Goal: Information Seeking & Learning: Learn about a topic

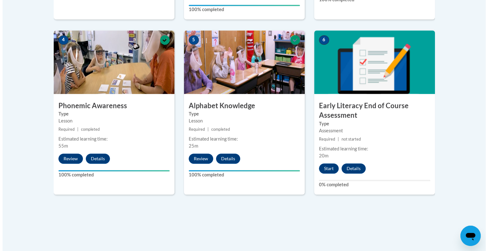
scroll to position [396, 0]
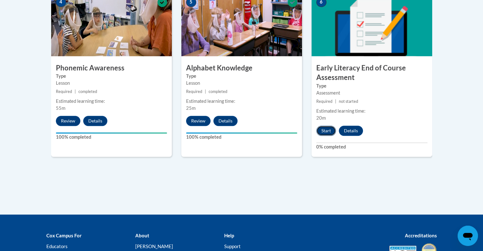
click at [325, 131] on button "Start" at bounding box center [326, 131] width 20 height 10
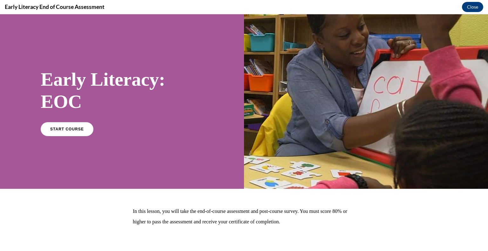
scroll to position [0, 0]
click at [60, 126] on link "START COURSE" at bounding box center [66, 129] width 55 height 15
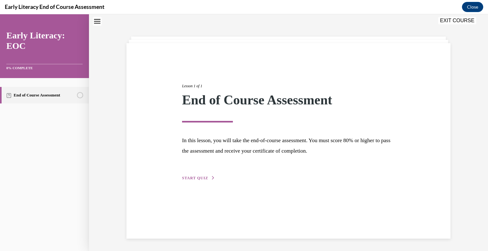
scroll to position [20, 0]
click at [199, 177] on span "START QUIZ" at bounding box center [195, 178] width 26 height 4
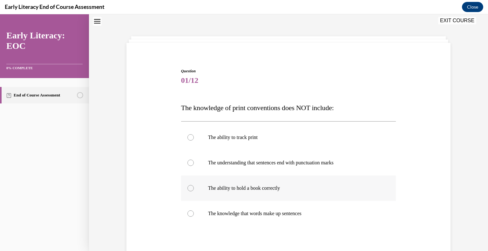
click at [268, 191] on p "The ability to hold a book correctly" at bounding box center [294, 188] width 172 height 6
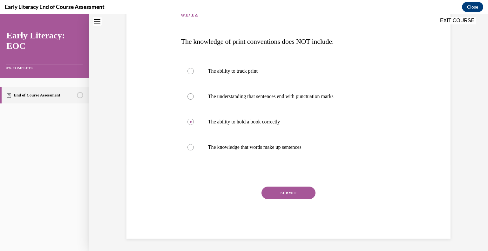
click at [270, 190] on button "SUBMIT" at bounding box center [288, 193] width 54 height 13
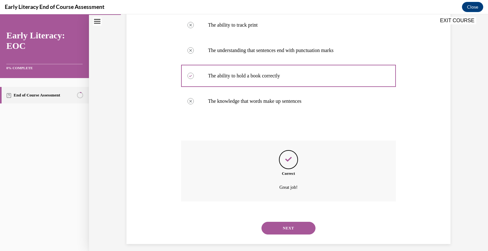
scroll to position [138, 0]
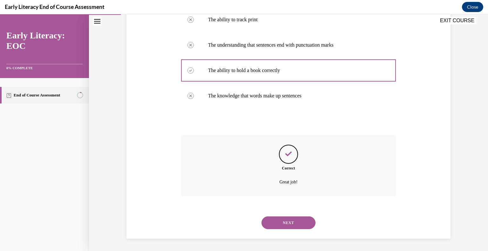
click at [270, 190] on div "Correct Great job!" at bounding box center [288, 165] width 215 height 61
click at [290, 219] on button "NEXT" at bounding box center [288, 223] width 54 height 13
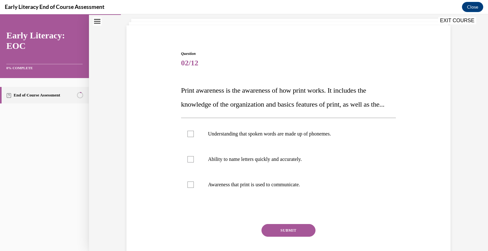
scroll to position [38, 0]
click at [291, 188] on p "Awareness that print is used to communicate." at bounding box center [294, 184] width 172 height 6
click at [287, 237] on button "SUBMIT" at bounding box center [288, 230] width 54 height 13
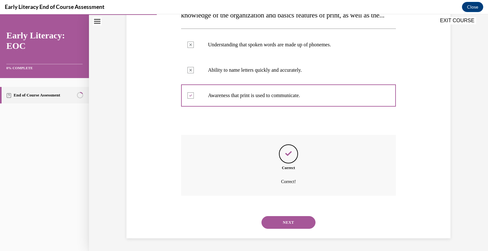
scroll to position [140, 0]
click at [292, 218] on button "NEXT" at bounding box center [288, 222] width 54 height 13
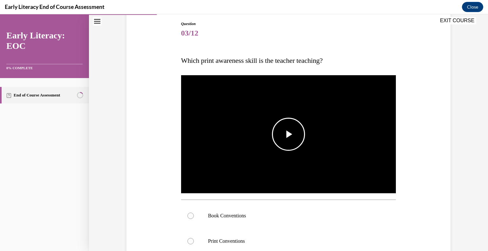
scroll to position [67, 0]
click at [288, 134] on span "Video player" at bounding box center [288, 134] width 0 height 0
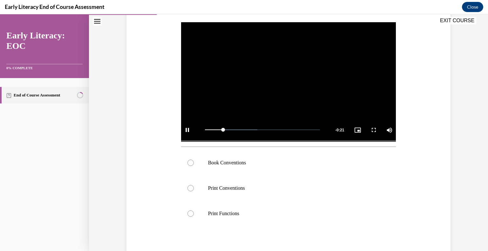
scroll to position [122, 0]
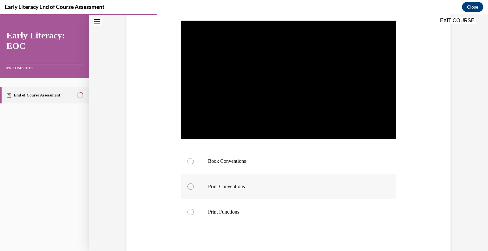
click at [228, 182] on div at bounding box center [288, 186] width 215 height 25
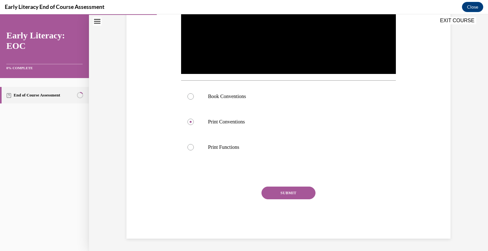
click at [287, 189] on button "SUBMIT" at bounding box center [288, 193] width 54 height 13
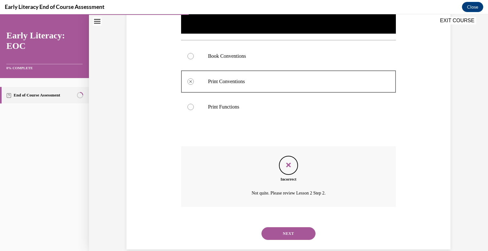
scroll to position [238, 0]
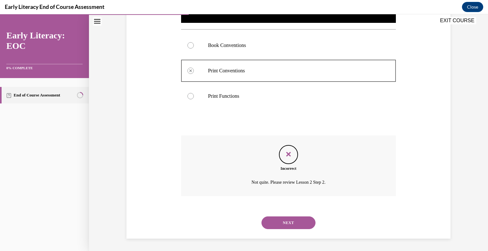
click at [290, 224] on button "NEXT" at bounding box center [288, 223] width 54 height 13
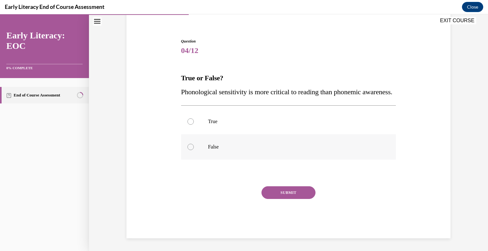
click at [198, 147] on div at bounding box center [288, 146] width 215 height 25
click at [295, 191] on button "SUBMIT" at bounding box center [288, 192] width 54 height 13
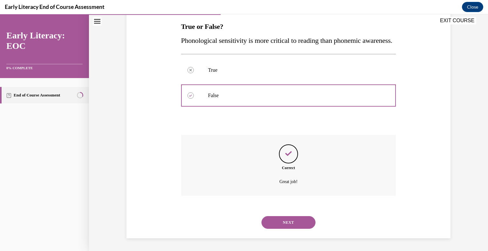
scroll to position [115, 0]
click at [293, 222] on button "NEXT" at bounding box center [288, 222] width 54 height 13
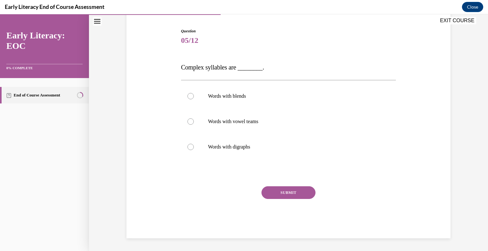
scroll to position [60, 0]
click at [219, 96] on p "Words with blends" at bounding box center [294, 96] width 172 height 6
click at [273, 193] on button "SUBMIT" at bounding box center [288, 193] width 54 height 13
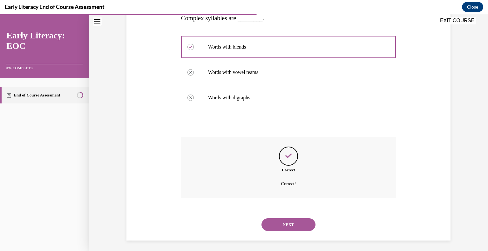
scroll to position [111, 0]
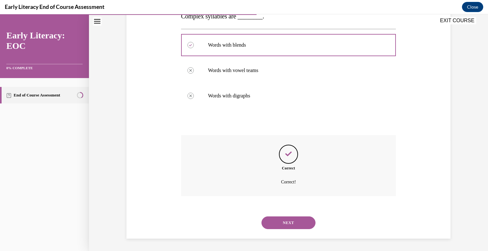
click at [287, 225] on button "NEXT" at bounding box center [288, 223] width 54 height 13
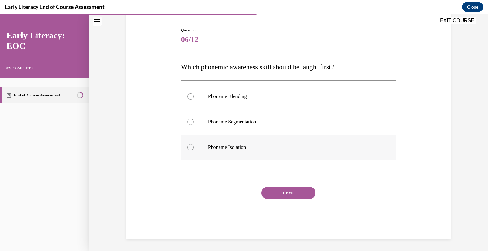
click at [191, 153] on div at bounding box center [288, 147] width 215 height 25
click at [270, 187] on button "SUBMIT" at bounding box center [288, 193] width 54 height 13
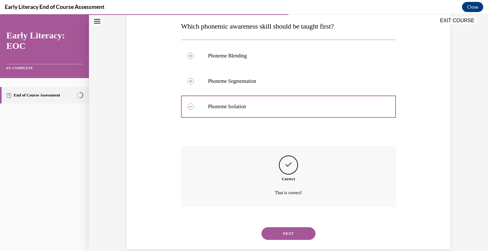
scroll to position [112, 0]
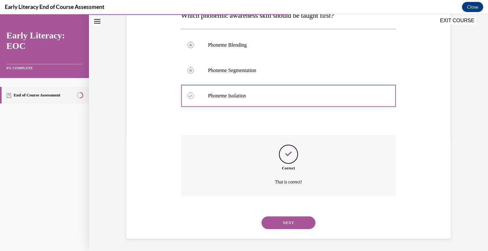
click at [281, 219] on button "NEXT" at bounding box center [288, 223] width 54 height 13
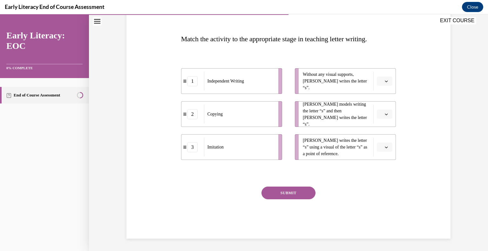
scroll to position [89, 0]
click at [254, 80] on div "Independent Writing" at bounding box center [239, 81] width 70 height 19
click at [377, 78] on button "button" at bounding box center [385, 82] width 16 height 10
click at [384, 105] on div "1" at bounding box center [382, 107] width 16 height 13
click at [381, 115] on span "Please select an option" at bounding box center [382, 114] width 2 height 6
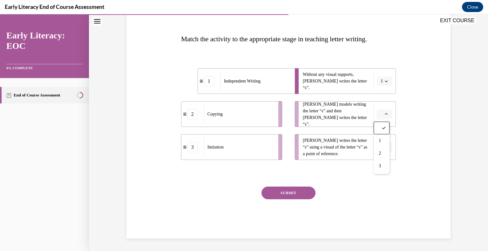
click at [424, 111] on div "Question 07/12 Match the activity to the appropriate stage in teaching letter w…" at bounding box center [288, 109] width 327 height 259
click at [385, 115] on icon "button" at bounding box center [386, 114] width 3 height 3
click at [384, 161] on div "3" at bounding box center [382, 166] width 16 height 13
click at [384, 152] on li "Tina writes the letter “s” using a visual of the letter “s” as a point of refer…" at bounding box center [345, 147] width 101 height 26
click at [384, 148] on span "button" at bounding box center [386, 147] width 4 height 4
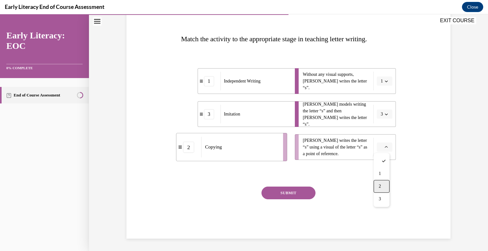
click at [382, 187] on div "2" at bounding box center [382, 186] width 16 height 13
click at [303, 195] on button "SUBMIT" at bounding box center [288, 193] width 54 height 13
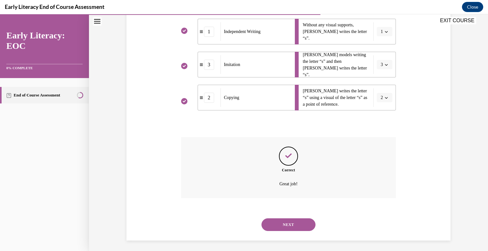
scroll to position [140, 0]
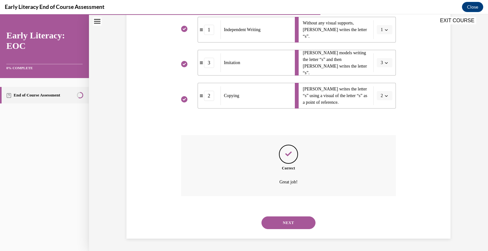
click at [298, 222] on button "NEXT" at bounding box center [288, 223] width 54 height 13
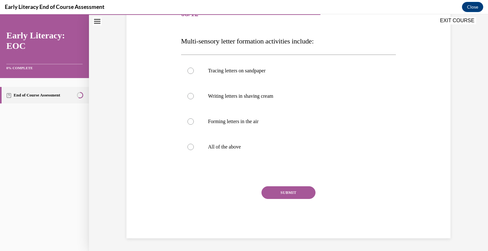
scroll to position [71, 0]
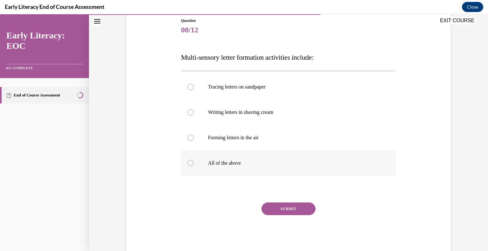
click at [274, 163] on p "All of the above" at bounding box center [294, 163] width 172 height 6
click at [287, 211] on button "SUBMIT" at bounding box center [288, 209] width 54 height 13
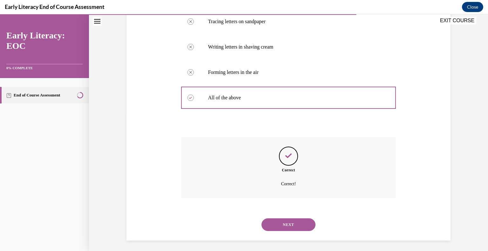
scroll to position [138, 0]
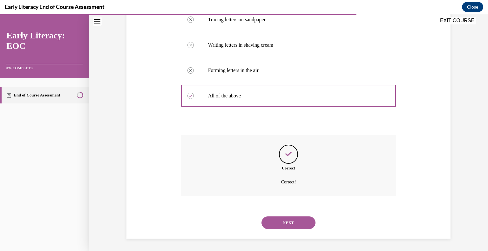
click at [285, 222] on button "NEXT" at bounding box center [288, 223] width 54 height 13
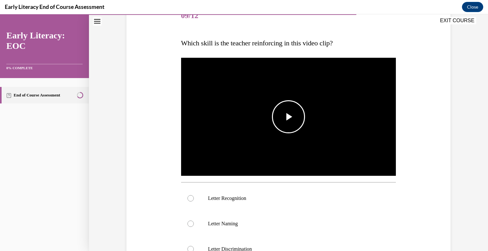
scroll to position [85, 0]
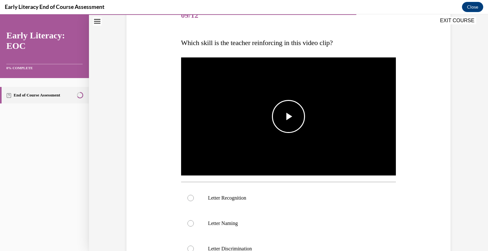
click at [288, 117] on span "Video player" at bounding box center [288, 117] width 0 height 0
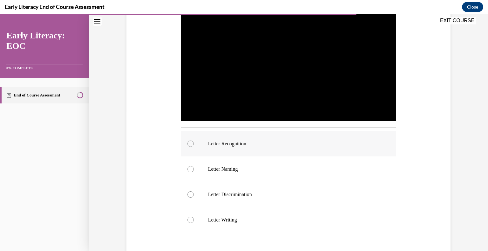
scroll to position [147, 0]
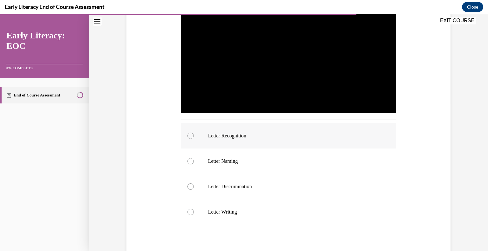
click at [221, 133] on p "Letter Recognition" at bounding box center [294, 136] width 172 height 6
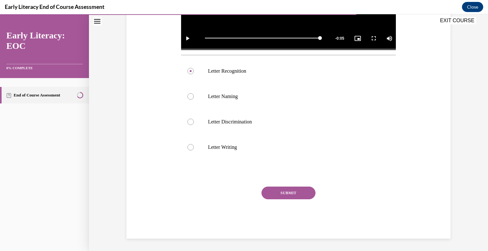
click at [287, 193] on button "SUBMIT" at bounding box center [288, 193] width 54 height 13
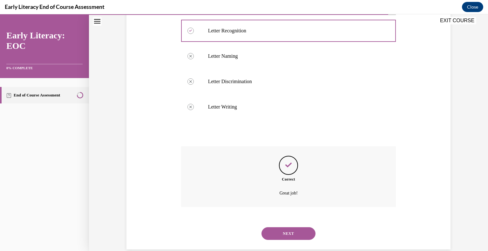
scroll to position [263, 0]
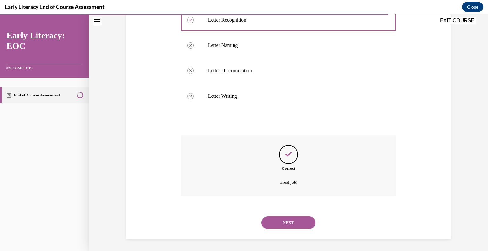
click at [283, 218] on button "NEXT" at bounding box center [288, 223] width 54 height 13
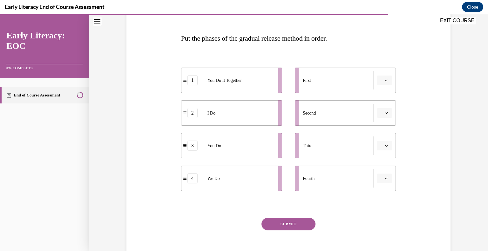
scroll to position [90, 0]
click at [386, 80] on span "button" at bounding box center [386, 80] width 4 height 4
click at [383, 105] on div "1" at bounding box center [382, 106] width 16 height 13
click at [385, 108] on button "button" at bounding box center [385, 113] width 16 height 10
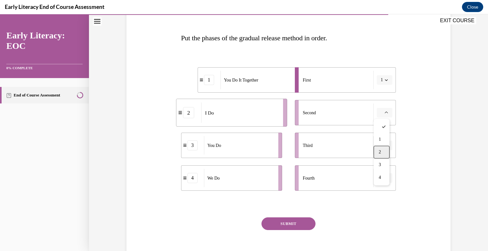
click at [384, 151] on div "2" at bounding box center [382, 152] width 16 height 13
click at [386, 178] on span "button" at bounding box center [386, 178] width 4 height 4
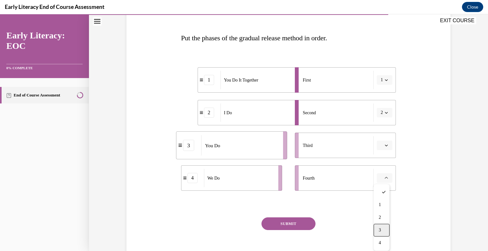
click at [386, 229] on div "3" at bounding box center [382, 230] width 16 height 13
click at [381, 145] on span "Please select an option" at bounding box center [382, 145] width 2 height 6
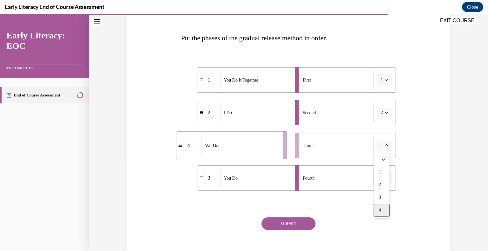
click at [379, 213] on div "4" at bounding box center [382, 210] width 16 height 13
click at [299, 223] on button "SUBMIT" at bounding box center [288, 224] width 54 height 13
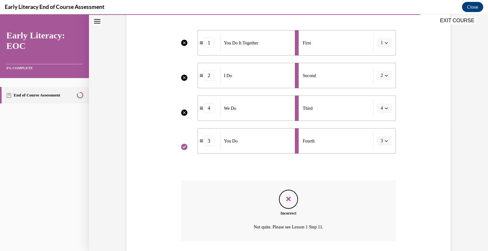
scroll to position [172, 0]
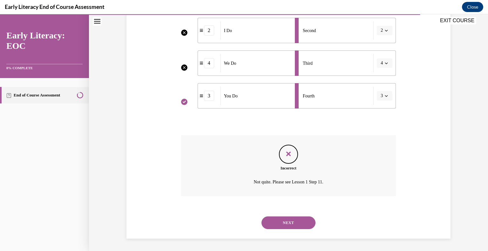
click at [299, 226] on button "NEXT" at bounding box center [288, 223] width 54 height 13
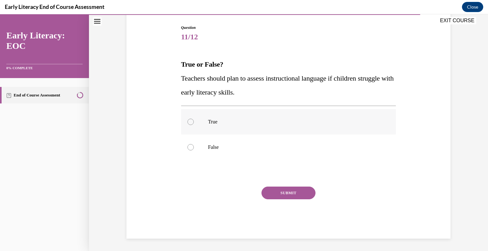
click at [221, 125] on div at bounding box center [288, 121] width 215 height 25
click at [280, 190] on button "SUBMIT" at bounding box center [288, 193] width 54 height 13
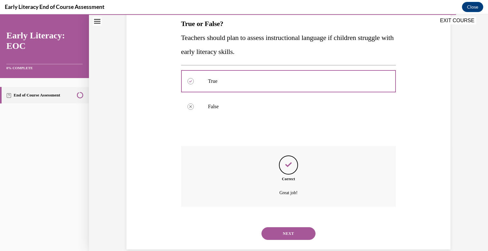
scroll to position [115, 0]
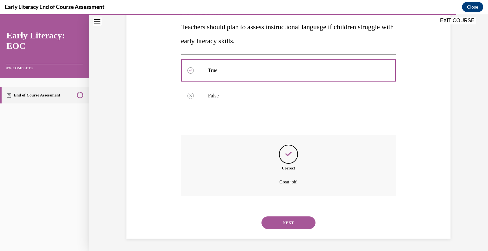
click at [291, 217] on button "NEXT" at bounding box center [288, 223] width 54 height 13
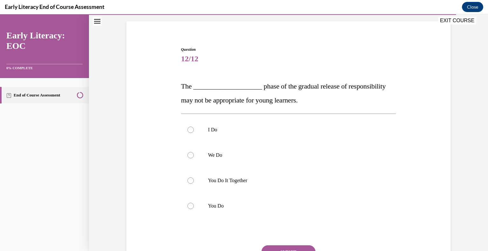
scroll to position [42, 0]
click at [223, 208] on p "You Do" at bounding box center [294, 206] width 172 height 6
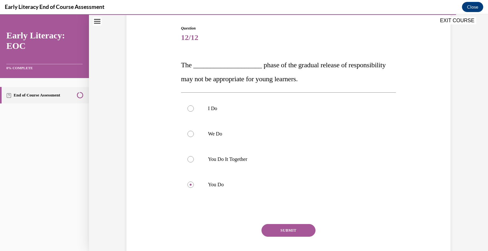
click at [281, 226] on button "SUBMIT" at bounding box center [288, 230] width 54 height 13
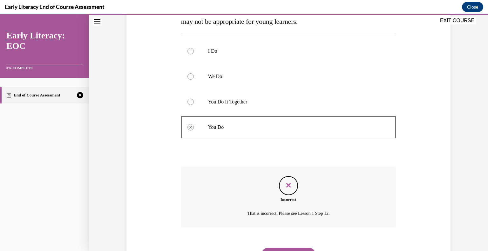
scroll to position [152, 0]
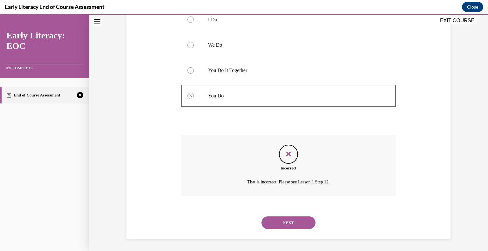
click at [287, 218] on button "NEXT" at bounding box center [288, 223] width 54 height 13
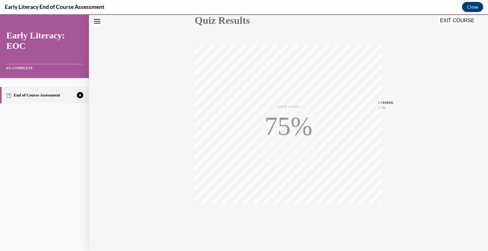
scroll to position [88, 0]
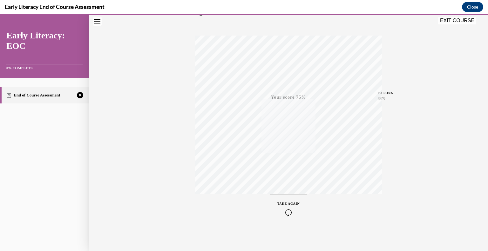
click at [286, 208] on div "TAKE AGAIN" at bounding box center [288, 208] width 23 height 15
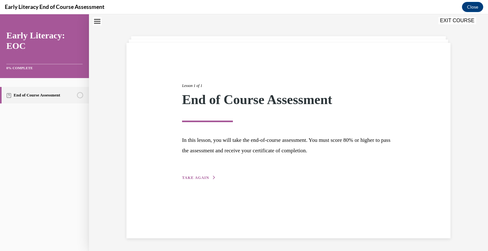
click at [194, 173] on div "Lesson 1 of 1 End of Course Assessment In this lesson, you will take the end-of…" at bounding box center [288, 124] width 222 height 113
click at [194, 176] on span "TAKE AGAIN" at bounding box center [195, 178] width 27 height 4
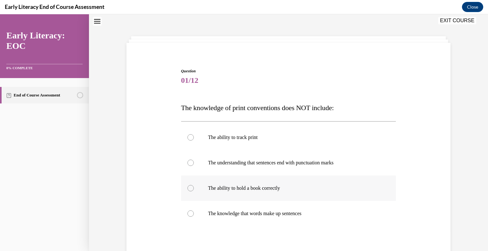
click at [258, 195] on div at bounding box center [288, 188] width 215 height 25
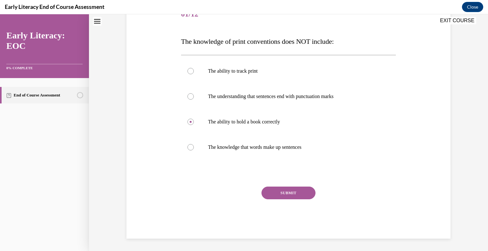
click at [281, 192] on button "SUBMIT" at bounding box center [288, 193] width 54 height 13
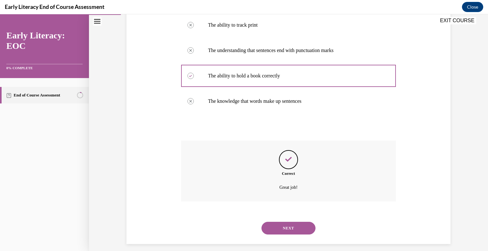
scroll to position [138, 0]
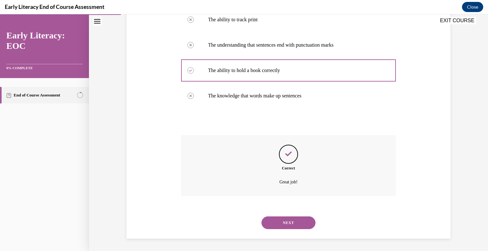
click at [286, 218] on button "NEXT" at bounding box center [288, 223] width 54 height 13
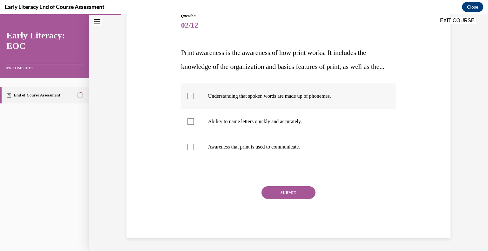
scroll to position [89, 0]
click at [189, 95] on div at bounding box center [190, 96] width 6 height 6
click at [249, 151] on div at bounding box center [288, 146] width 215 height 25
click at [187, 99] on div at bounding box center [190, 96] width 6 height 6
click at [279, 191] on button "SUBMIT" at bounding box center [288, 192] width 54 height 13
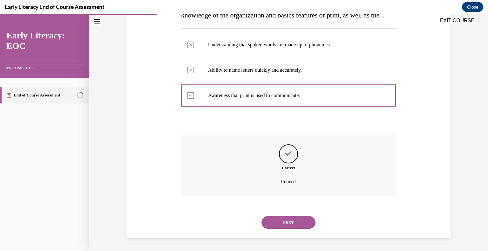
scroll to position [140, 0]
click at [290, 220] on button "NEXT" at bounding box center [288, 222] width 54 height 13
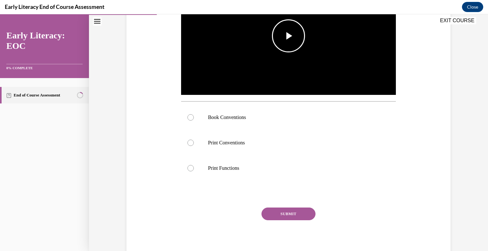
scroll to position [170, 0]
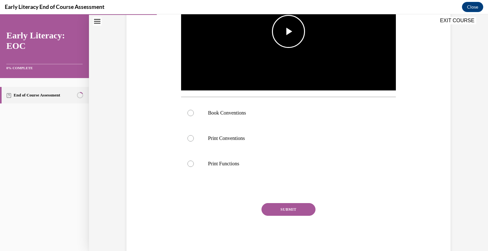
click at [288, 31] on span "Video player" at bounding box center [288, 31] width 0 height 0
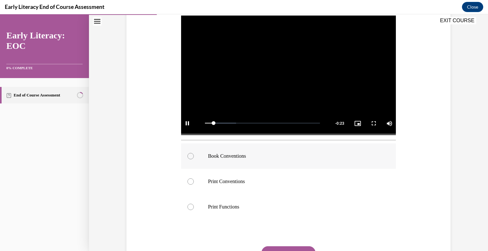
click at [267, 163] on div at bounding box center [288, 156] width 215 height 25
click at [258, 212] on div at bounding box center [288, 206] width 215 height 25
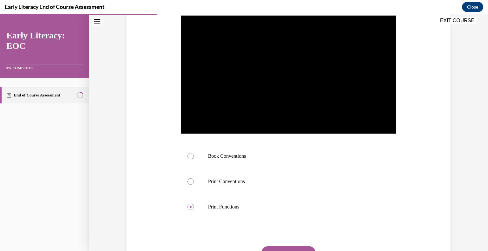
click at [276, 247] on button "SUBMIT" at bounding box center [288, 252] width 54 height 13
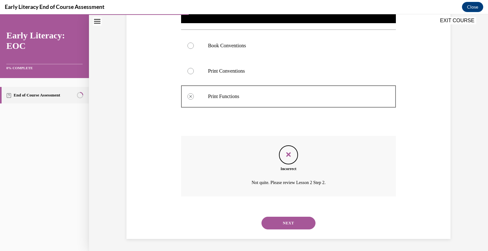
scroll to position [238, 0]
click at [296, 220] on button "NEXT" at bounding box center [288, 223] width 54 height 13
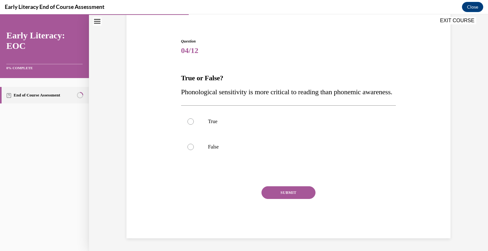
scroll to position [64, 0]
click at [213, 142] on div at bounding box center [288, 146] width 215 height 25
click at [286, 190] on button "SUBMIT" at bounding box center [288, 192] width 54 height 13
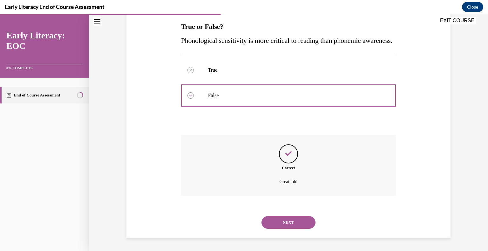
scroll to position [115, 0]
click at [287, 218] on button "NEXT" at bounding box center [288, 222] width 54 height 13
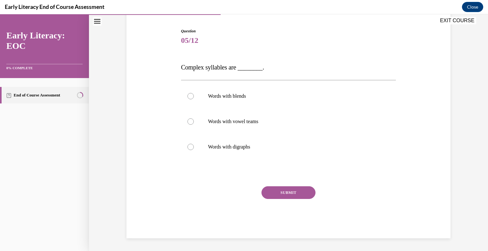
scroll to position [60, 0]
click at [221, 101] on div at bounding box center [288, 96] width 215 height 25
click at [266, 192] on button "SUBMIT" at bounding box center [288, 193] width 54 height 13
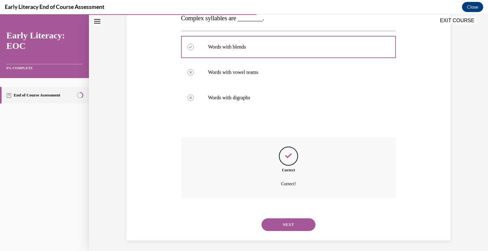
scroll to position [111, 0]
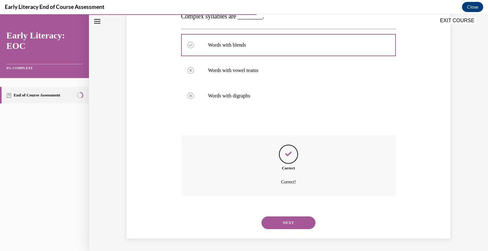
click at [297, 223] on button "NEXT" at bounding box center [288, 223] width 54 height 13
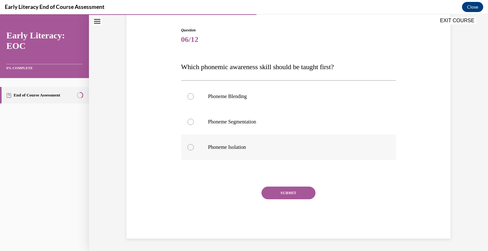
click at [234, 145] on p "Phoneme Isolation" at bounding box center [294, 147] width 172 height 6
click at [277, 191] on button "SUBMIT" at bounding box center [288, 193] width 54 height 13
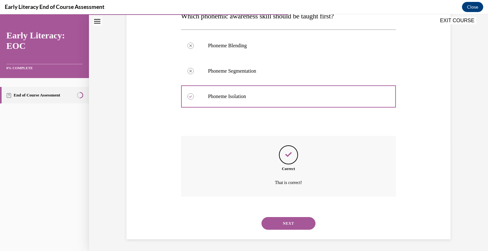
scroll to position [112, 0]
click at [280, 223] on button "NEXT" at bounding box center [288, 223] width 54 height 13
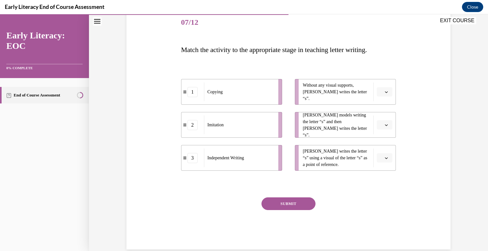
scroll to position [89, 0]
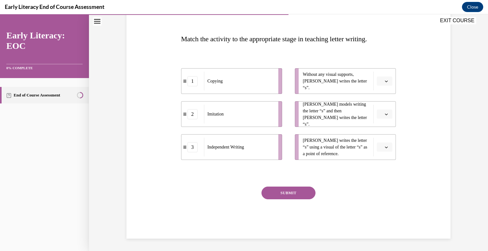
click at [381, 83] on button "button" at bounding box center [385, 82] width 16 height 10
click at [383, 132] on div "3" at bounding box center [382, 133] width 16 height 13
click at [386, 115] on span "button" at bounding box center [386, 114] width 4 height 4
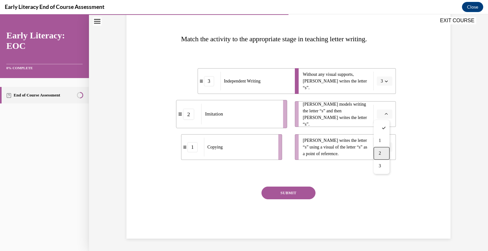
click at [385, 151] on div "2" at bounding box center [382, 153] width 16 height 13
click at [381, 145] on button "button" at bounding box center [385, 148] width 16 height 10
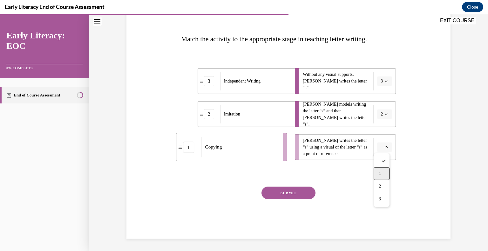
click at [383, 173] on div "1" at bounding box center [382, 173] width 16 height 13
click at [299, 190] on button "SUBMIT" at bounding box center [288, 193] width 54 height 13
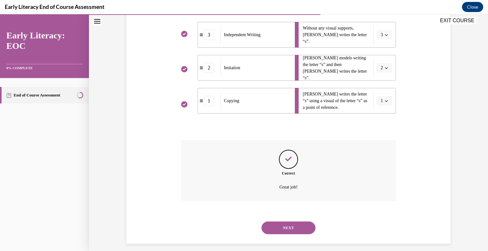
scroll to position [140, 0]
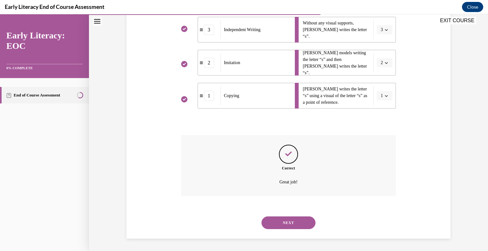
click at [282, 220] on button "NEXT" at bounding box center [288, 223] width 54 height 13
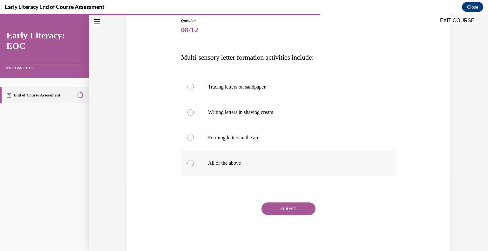
click at [245, 160] on p "All of the above" at bounding box center [294, 163] width 172 height 6
click at [279, 204] on button "SUBMIT" at bounding box center [288, 209] width 54 height 13
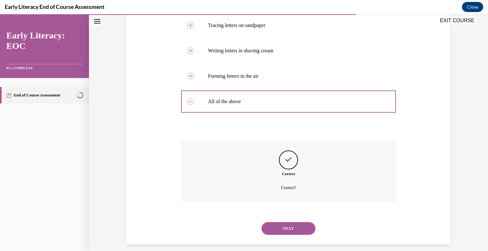
scroll to position [138, 0]
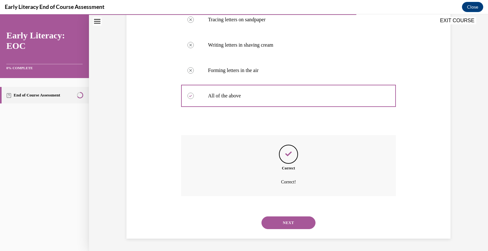
click at [284, 216] on div "NEXT" at bounding box center [288, 222] width 215 height 25
click at [284, 218] on button "NEXT" at bounding box center [288, 223] width 54 height 13
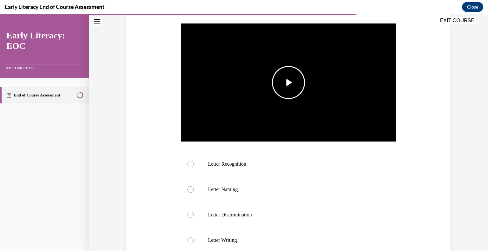
scroll to position [119, 0]
click at [288, 83] on span "Video player" at bounding box center [288, 83] width 0 height 0
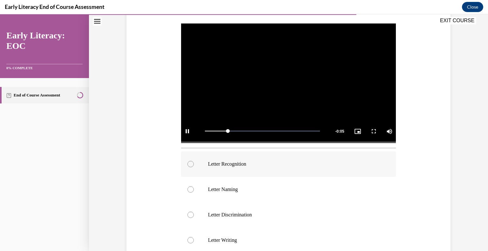
click at [189, 165] on div at bounding box center [190, 164] width 6 height 6
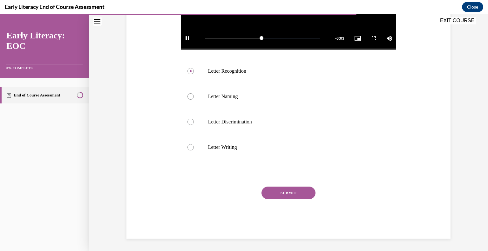
click at [293, 194] on button "SUBMIT" at bounding box center [288, 193] width 54 height 13
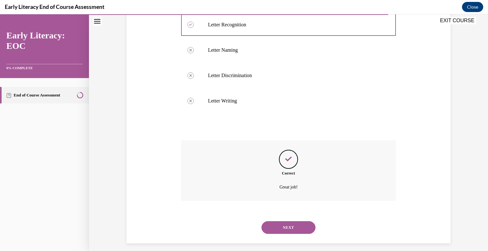
scroll to position [263, 0]
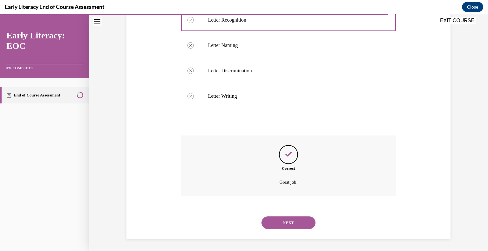
click at [280, 223] on button "NEXT" at bounding box center [288, 223] width 54 height 13
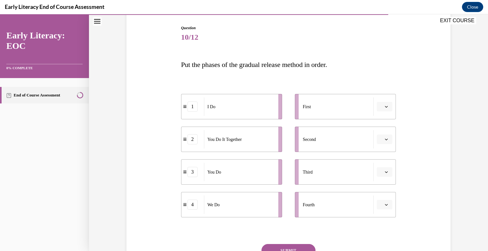
scroll to position [64, 0]
click at [385, 107] on icon "button" at bounding box center [386, 106] width 3 height 3
click at [382, 133] on div "1" at bounding box center [382, 133] width 16 height 13
click at [385, 208] on button "button" at bounding box center [385, 205] width 16 height 10
click at [380, 164] on span "2" at bounding box center [380, 164] width 2 height 5
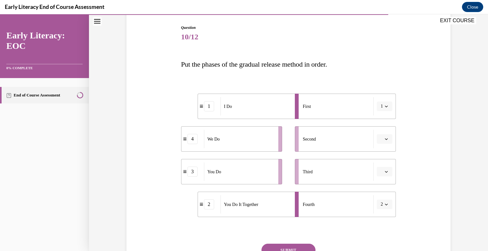
click at [385, 139] on icon "button" at bounding box center [386, 139] width 3 height 3
click at [387, 181] on div "2" at bounding box center [382, 178] width 16 height 13
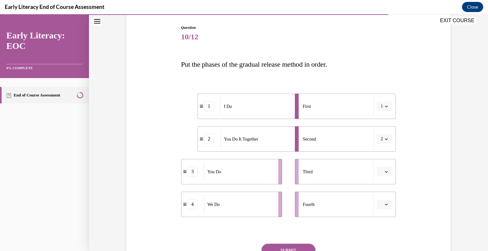
click at [386, 208] on button "button" at bounding box center [385, 205] width 16 height 10
click at [382, 167] on div "2" at bounding box center [382, 164] width 16 height 13
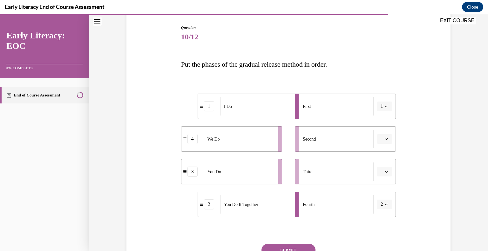
click at [384, 203] on span "button" at bounding box center [386, 204] width 4 height 4
click at [379, 176] on span "3" at bounding box center [378, 177] width 2 height 5
click at [411, 181] on div "Question 10/12 Put the phases of the gradual release method in order. 1 I Do 4 …" at bounding box center [288, 151] width 327 height 290
click at [387, 137] on button "button" at bounding box center [385, 139] width 16 height 10
click at [384, 203] on div "4" at bounding box center [382, 204] width 16 height 13
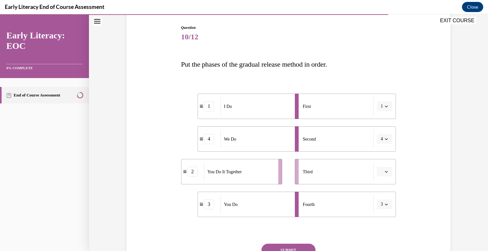
click at [386, 171] on button "button" at bounding box center [385, 172] width 16 height 10
click at [384, 209] on div "2" at bounding box center [382, 211] width 16 height 13
click at [385, 204] on icon "button" at bounding box center [386, 204] width 3 height 3
click at [381, 179] on div "3" at bounding box center [380, 177] width 16 height 13
click at [292, 238] on div "Question 10/12 Put the phases of the gradual release method in order. 1 I Do 4 …" at bounding box center [288, 160] width 215 height 271
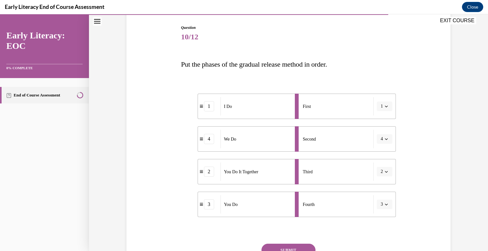
click at [292, 246] on button "SUBMIT" at bounding box center [288, 250] width 54 height 13
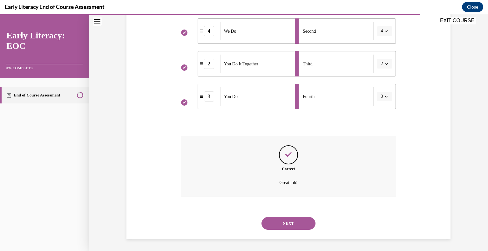
scroll to position [172, 0]
click at [288, 221] on button "NEXT" at bounding box center [288, 223] width 54 height 13
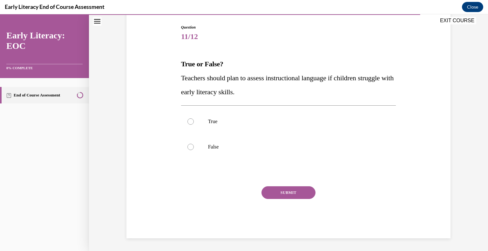
scroll to position [64, 0]
click at [212, 146] on p "False" at bounding box center [294, 147] width 172 height 6
click at [213, 123] on p "True" at bounding box center [294, 122] width 172 height 6
click at [271, 190] on button "SUBMIT" at bounding box center [288, 193] width 54 height 13
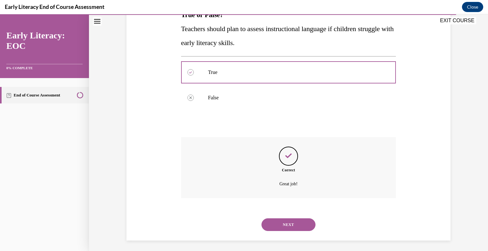
scroll to position [115, 0]
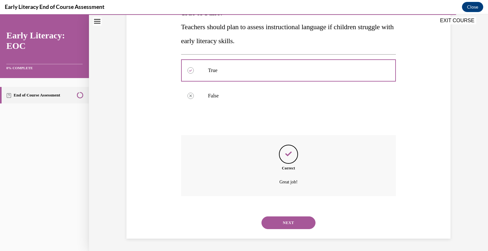
click at [289, 226] on button "NEXT" at bounding box center [288, 223] width 54 height 13
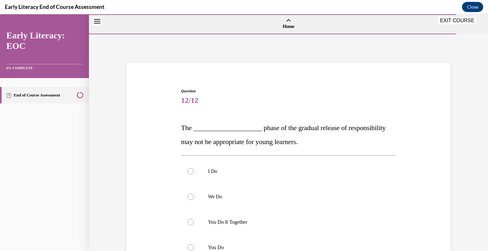
scroll to position [30, 0]
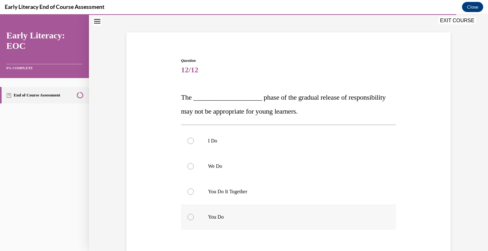
click at [212, 213] on div at bounding box center [288, 217] width 215 height 25
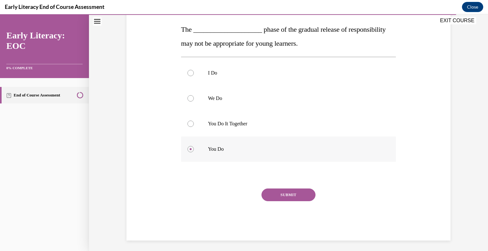
scroll to position [99, 0]
click at [272, 192] on button "SUBMIT" at bounding box center [288, 194] width 54 height 13
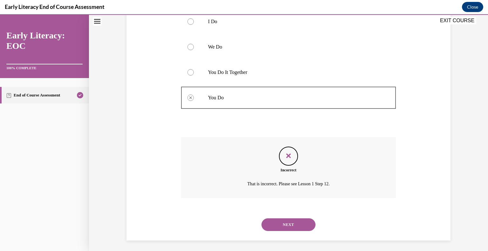
scroll to position [152, 0]
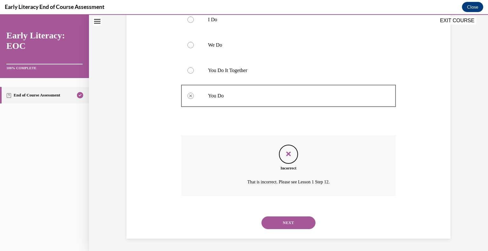
click at [304, 220] on button "NEXT" at bounding box center [288, 223] width 54 height 13
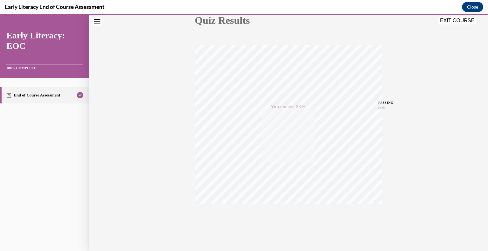
scroll to position [88, 0]
click at [465, 21] on button "EXIT COURSE" at bounding box center [457, 21] width 38 height 8
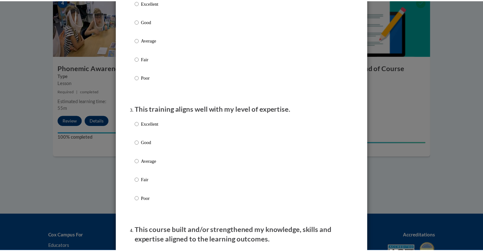
scroll to position [0, 0]
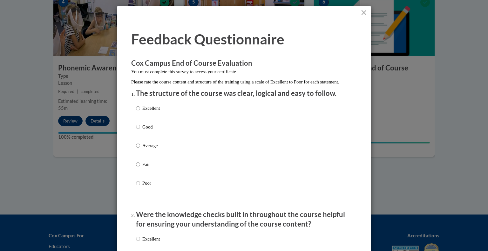
click at [361, 9] on button "Close" at bounding box center [364, 13] width 8 height 8
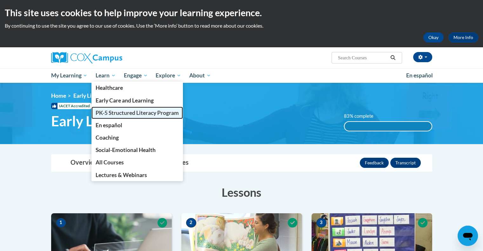
click at [127, 114] on span "PK-5 Structured Literacy Program" at bounding box center [137, 113] width 83 height 7
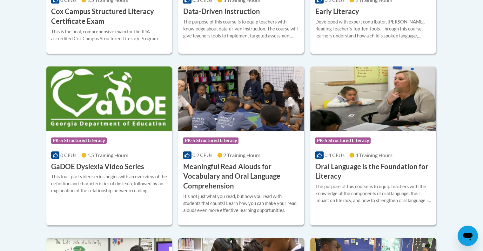
scroll to position [396, 0]
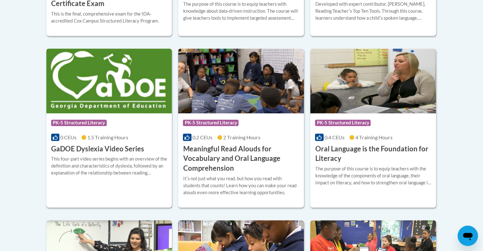
click at [109, 148] on h3 "GaDOE Dyslexia Video Series" at bounding box center [97, 149] width 93 height 10
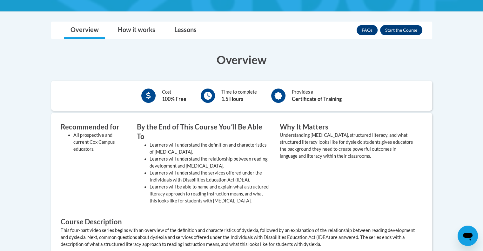
scroll to position [143, 0]
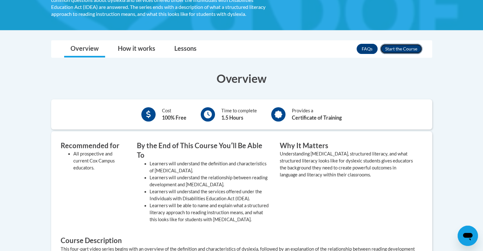
click at [403, 48] on button "Enroll" at bounding box center [401, 49] width 42 height 10
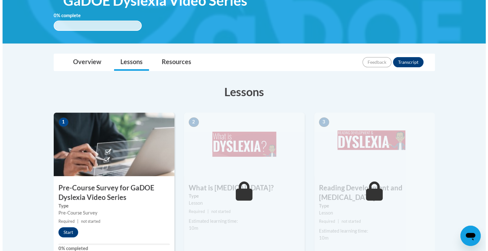
scroll to position [112, 0]
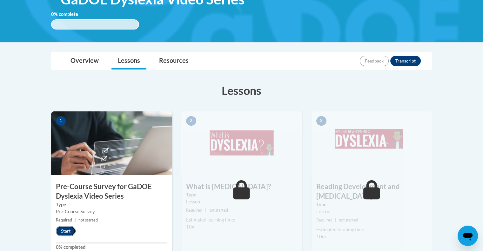
click at [70, 227] on button "Start" at bounding box center [66, 231] width 20 height 10
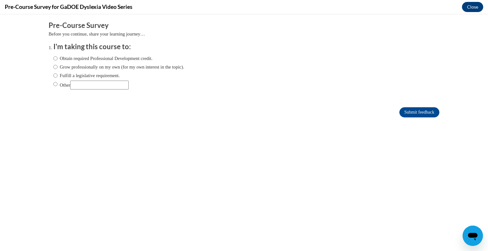
scroll to position [0, 0]
click at [107, 57] on label "Obtain required Professional Development credit." at bounding box center [102, 58] width 99 height 7
click at [57, 57] on input "Obtain required Professional Development credit." at bounding box center [55, 58] width 4 height 7
radio input "true"
click at [415, 110] on input "Submit feedback" at bounding box center [419, 112] width 40 height 10
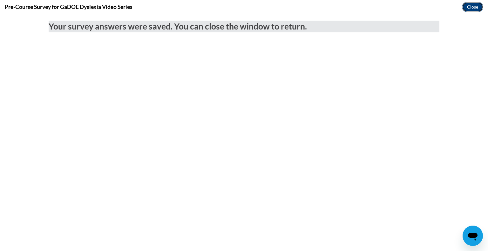
click at [471, 3] on button "Close" at bounding box center [472, 7] width 21 height 10
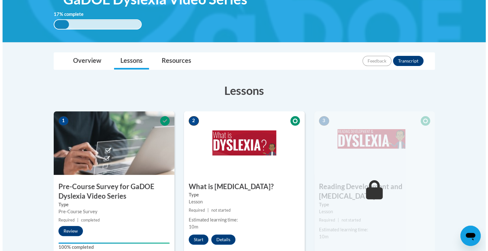
scroll to position [149, 0]
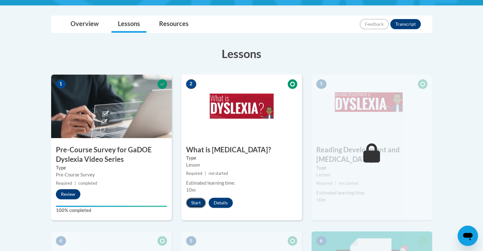
click at [196, 202] on button "Start" at bounding box center [196, 203] width 20 height 10
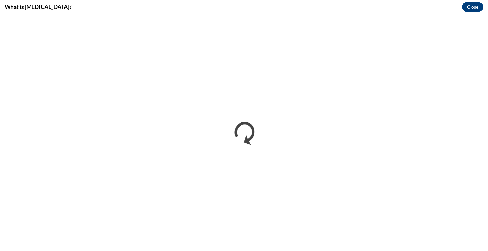
scroll to position [0, 0]
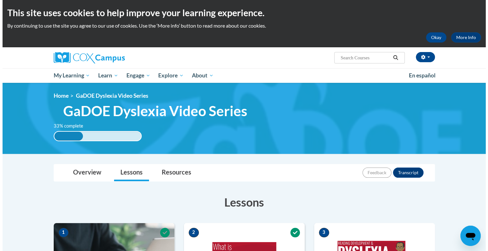
scroll to position [167, 0]
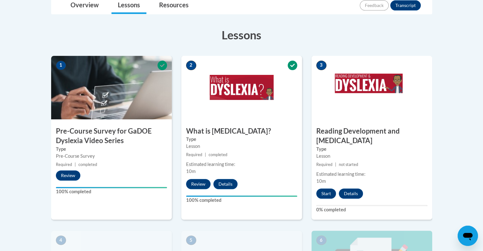
click at [331, 178] on div "3 Reading Development and Dyslexia Type Lesson Required | not started Estimated…" at bounding box center [372, 138] width 121 height 164
click at [325, 189] on button "Start" at bounding box center [326, 194] width 20 height 10
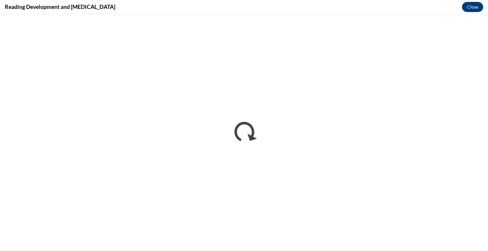
scroll to position [0, 0]
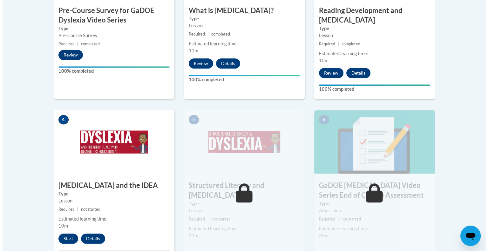
scroll to position [288, 0]
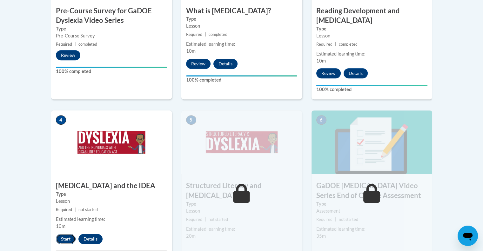
click at [65, 234] on button "Start" at bounding box center [66, 239] width 20 height 10
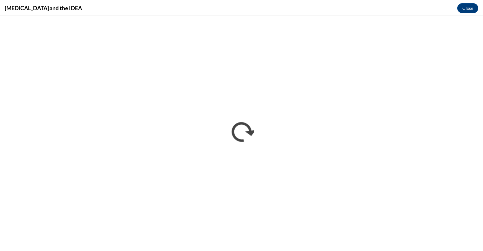
scroll to position [0, 0]
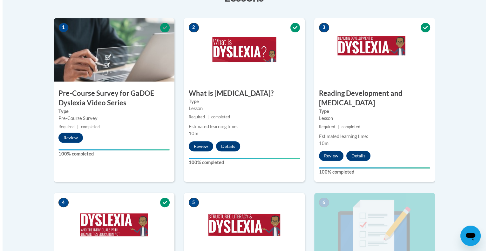
scroll to position [371, 0]
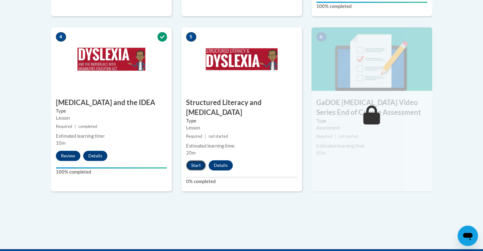
click at [201, 160] on button "Start" at bounding box center [196, 165] width 20 height 10
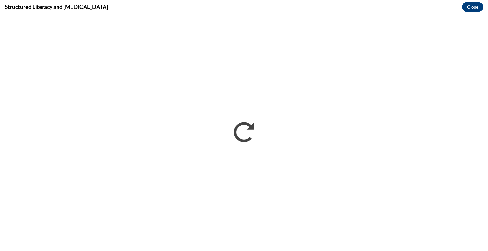
scroll to position [0, 0]
